Goal: Task Accomplishment & Management: Complete application form

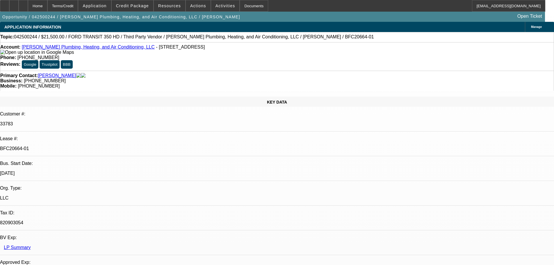
select select "0"
select select "2"
select select "0"
select select "6"
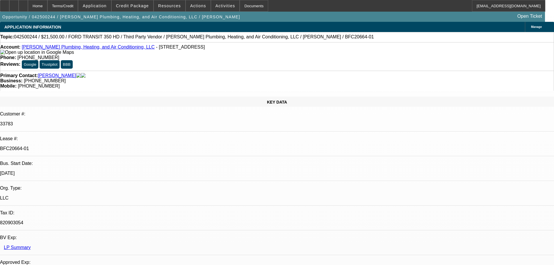
select select "0"
select select "2"
select select "0"
select select "6"
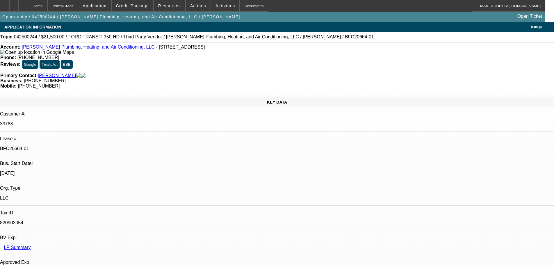
select select "0"
select select "3"
select select "0"
select select "6"
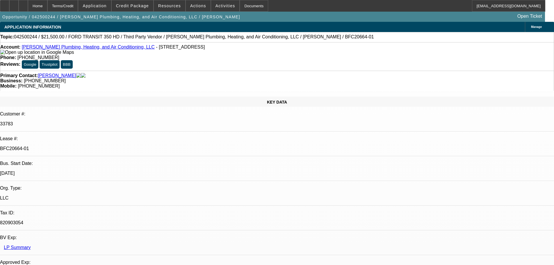
select select "0"
select select "3"
select select "0"
select select "6"
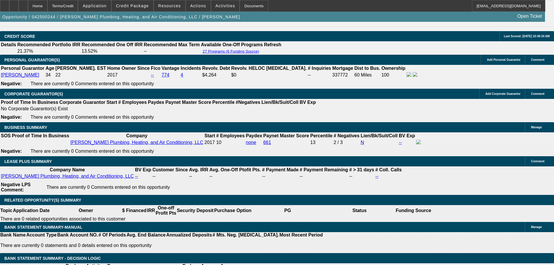
scroll to position [728, 0]
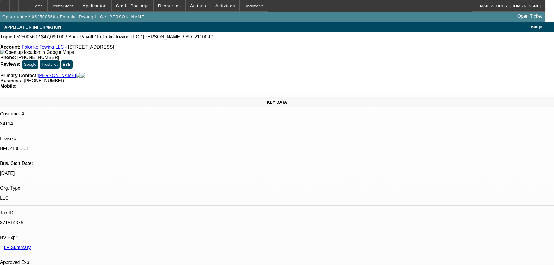
select select "0"
select select "2"
select select "0.1"
select select "4"
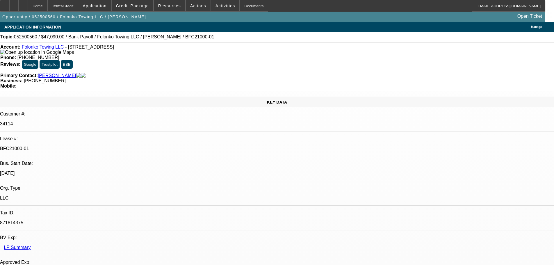
select select "0"
select select "2"
select select "0.1"
select select "4"
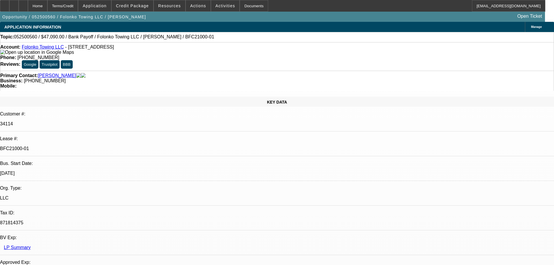
select select "0"
select select "2"
select select "0.1"
select select "4"
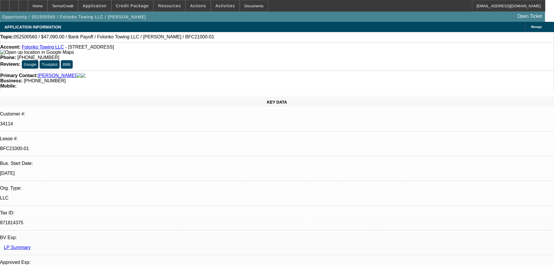
select select "0"
select select "2"
select select "0.1"
select select "4"
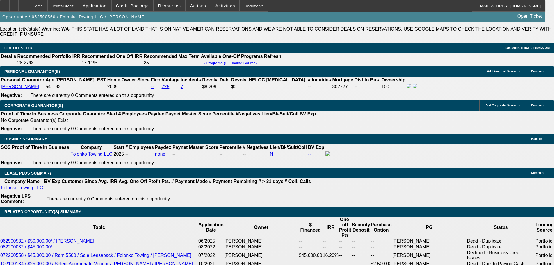
scroll to position [873, 0]
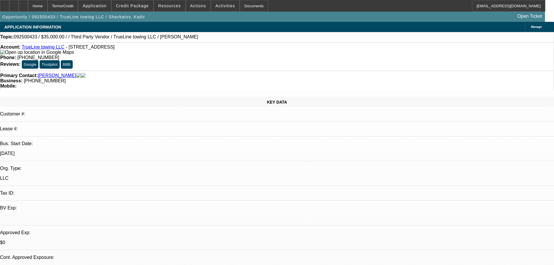
select select "0"
select select "2"
select select "0.1"
select select "4"
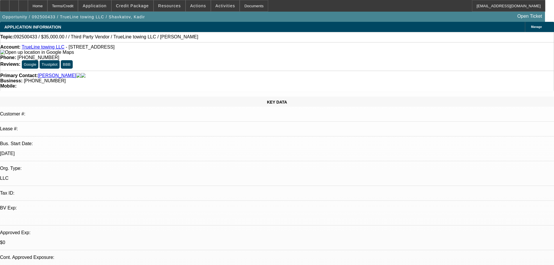
scroll to position [724, 0]
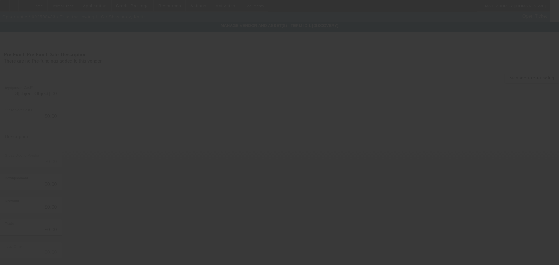
type input "$35,000.00"
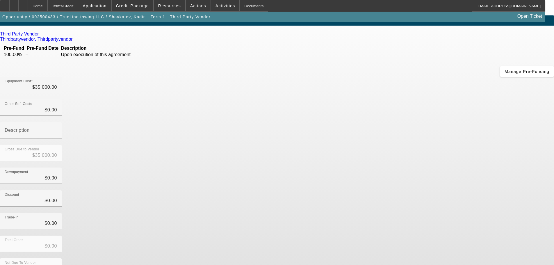
scroll to position [8, 0]
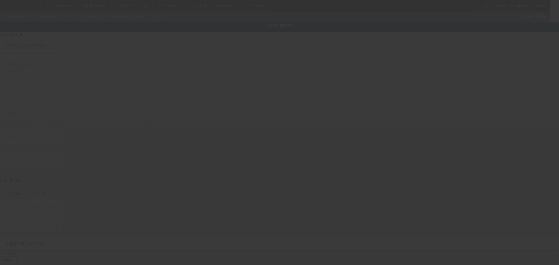
type textarea "Make: Isuzu; Model: NRR"
type input "12216 Southeast 263rd Street"
type input "Kent"
type input "98030"
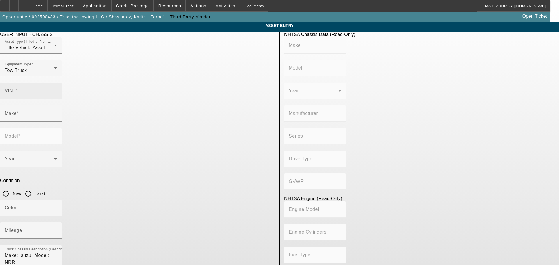
click at [57, 83] on div "VIN #" at bounding box center [31, 91] width 52 height 16
type input "jale5w163h7304874"
type input "ISUZU"
type input "NRR"
type input "ISUZU MOTORS LIMITED, JAPAN"
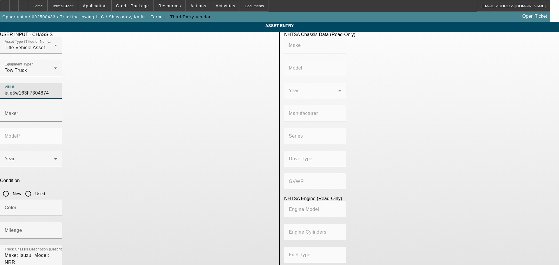
type input "4x2"
type input "Class 5: 16,001 - 19,500 lb (7,258 - 8,845 kg)"
type input "I1B - 4HK1TC"
type input "4"
type input "Diesel"
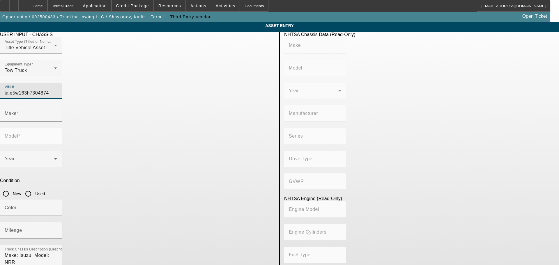
type input "317.32346929260"
type input "5.2"
type input "ISUZU"
type input "NRR"
type input "JALE5W163H7304874"
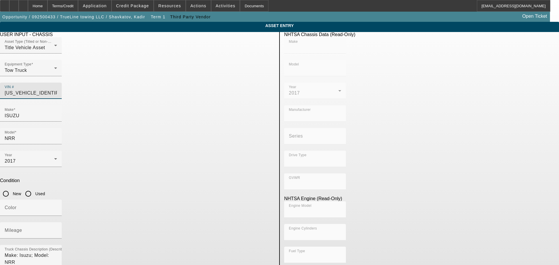
click at [34, 188] on input "Used" at bounding box center [28, 194] width 12 height 12
radio input "true"
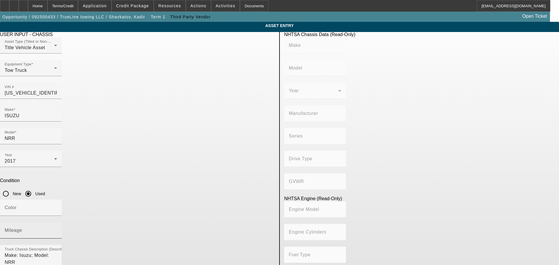
click at [22, 228] on mat-label "Mileage" at bounding box center [13, 230] width 17 height 5
click at [57, 229] on input "Mileage" at bounding box center [31, 232] width 52 height 7
type input "ISUZU"
type input "NRR"
type input "ISUZU MOTORS LIMITED, JAPAN"
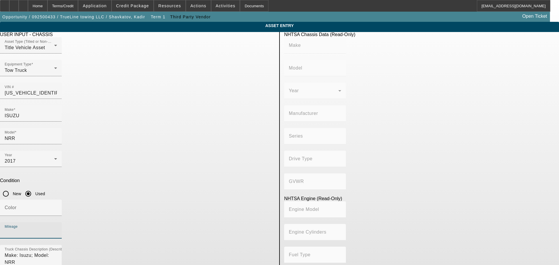
type input "4x2"
type input "Class 5: 16,001 - 19,500 lb (7,258 - 8,845 kg)"
type input "I1B - 4HK1TC"
type input "4"
type input "Diesel"
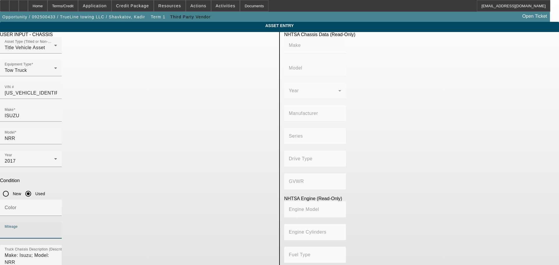
type input "317.32346929260"
type input "5.2"
type input "221683"
click at [57, 207] on input "Color" at bounding box center [31, 210] width 52 height 7
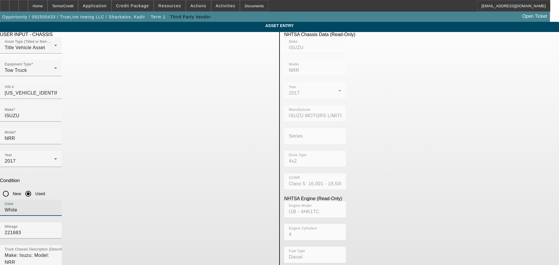
type input "White"
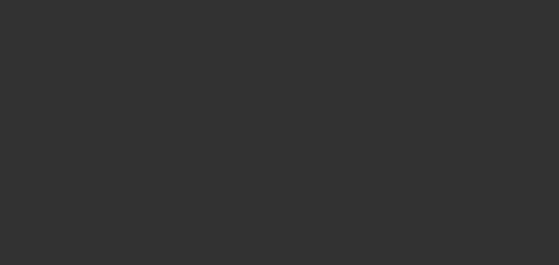
type input "$35,000.00"
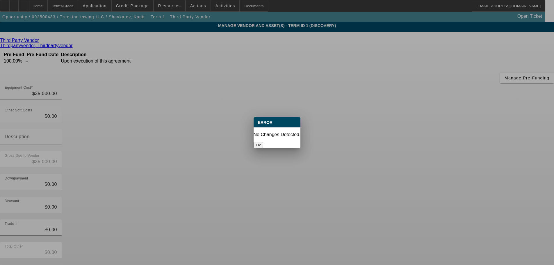
click at [263, 142] on button "Ok" at bounding box center [259, 145] width 10 height 6
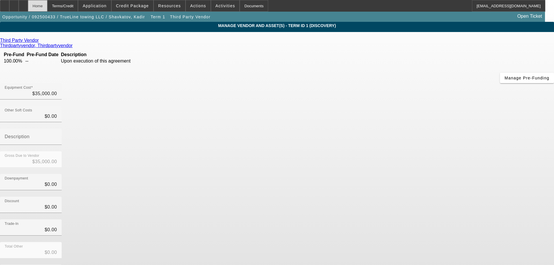
click at [47, 8] on div "Home" at bounding box center [38, 6] width 20 height 12
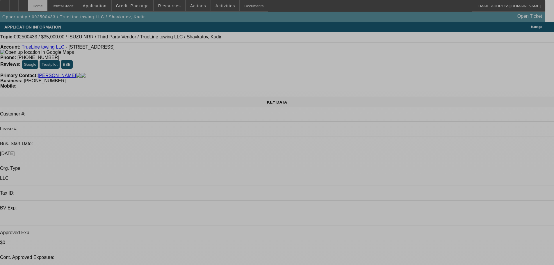
select select "0"
select select "2"
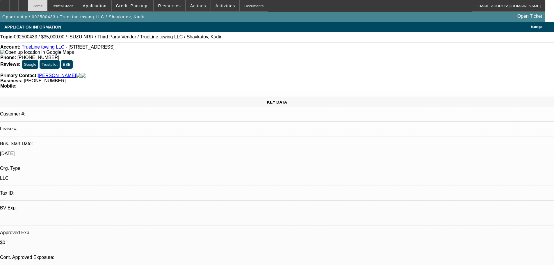
select select "0.1"
select select "4"
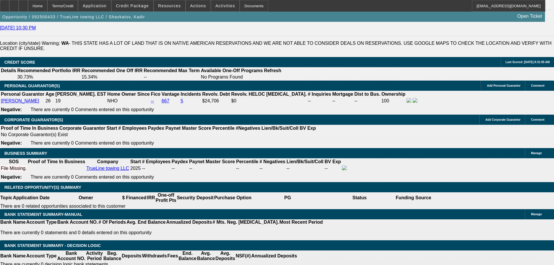
scroll to position [815, 0]
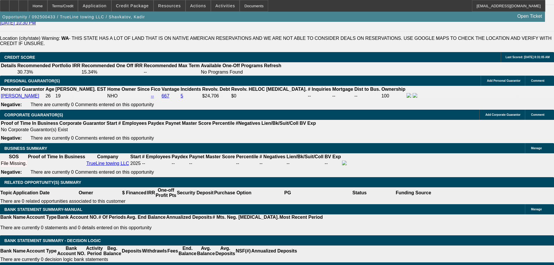
select select "0.15"
type input "$5,250.00"
type input "UNKNOWN"
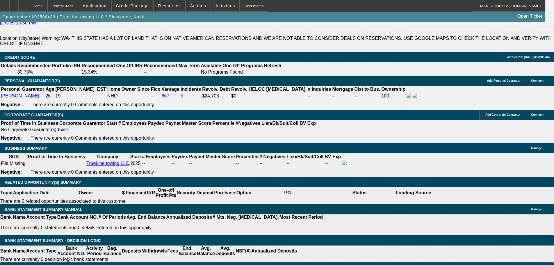
type input "24"
type input "18"
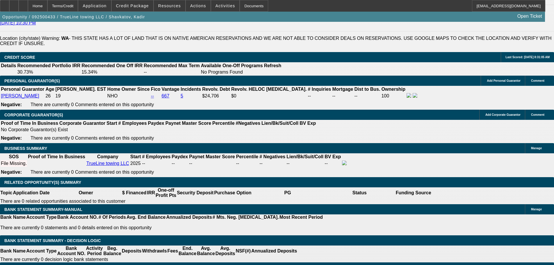
type input "$2,505.08"
type input "$1,252.54"
type input "$2,970.48"
type input "$1,485.24"
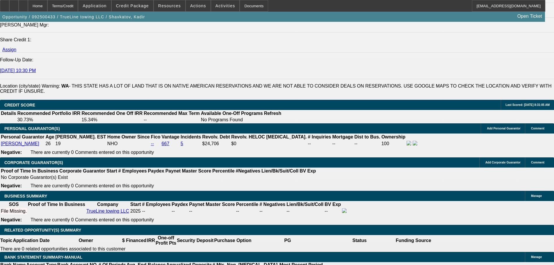
scroll to position [728, 0]
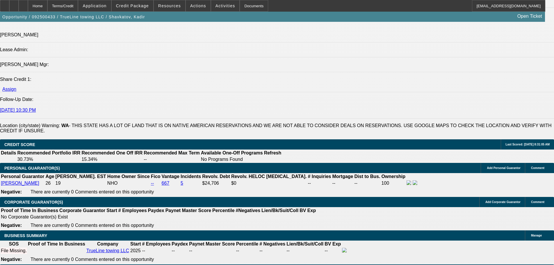
type input "18"
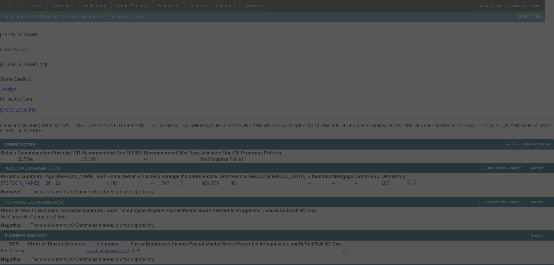
select select "0.15"
select select "2"
select select "0.1"
select select "4"
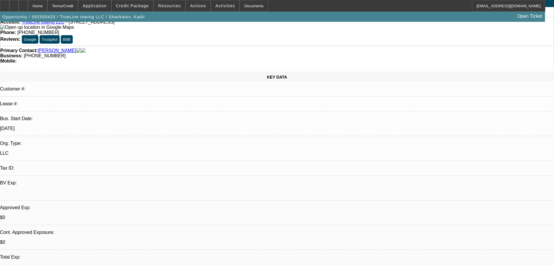
scroll to position [0, 0]
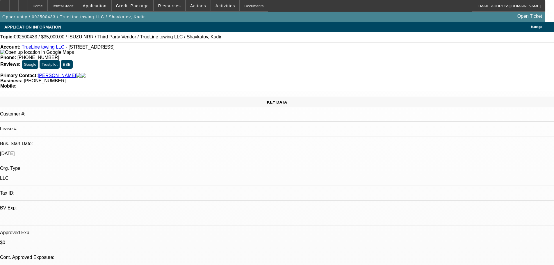
click at [42, 97] on div "KEY DATA" at bounding box center [277, 102] width 554 height 10
click at [61, 48] on div "Account: TrueLine towing LLC - 12216 SE 263rd St, Kent, WA 98030" at bounding box center [277, 50] width 554 height 10
drag, startPoint x: 61, startPoint y: 48, endPoint x: 26, endPoint y: 48, distance: 35.2
click at [26, 48] on div "Account: TrueLine towing LLC - 12216 SE 263rd St, Kent, WA 98030" at bounding box center [277, 50] width 554 height 10
drag, startPoint x: 26, startPoint y: 48, endPoint x: 74, endPoint y: 48, distance: 47.4
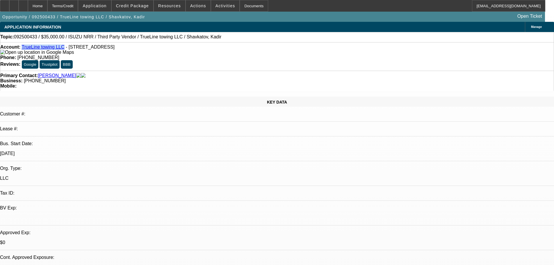
click at [20, 48] on strong "Account:" at bounding box center [10, 47] width 20 height 5
drag, startPoint x: 61, startPoint y: 50, endPoint x: 26, endPoint y: 47, distance: 35.0
click at [26, 47] on div "Account: TrueLine towing LLC - 12216 SE 263rd St, Kent, WA 98030" at bounding box center [277, 50] width 554 height 10
copy link "TrueLine towing LLC"
click at [131, 9] on span at bounding box center [133, 6] width 42 height 14
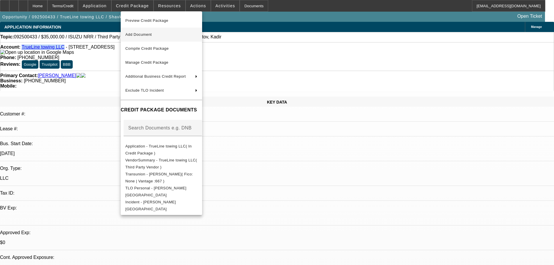
click at [146, 35] on span "Add Document" at bounding box center [138, 34] width 26 height 4
